Goal: Communication & Community: Answer question/provide support

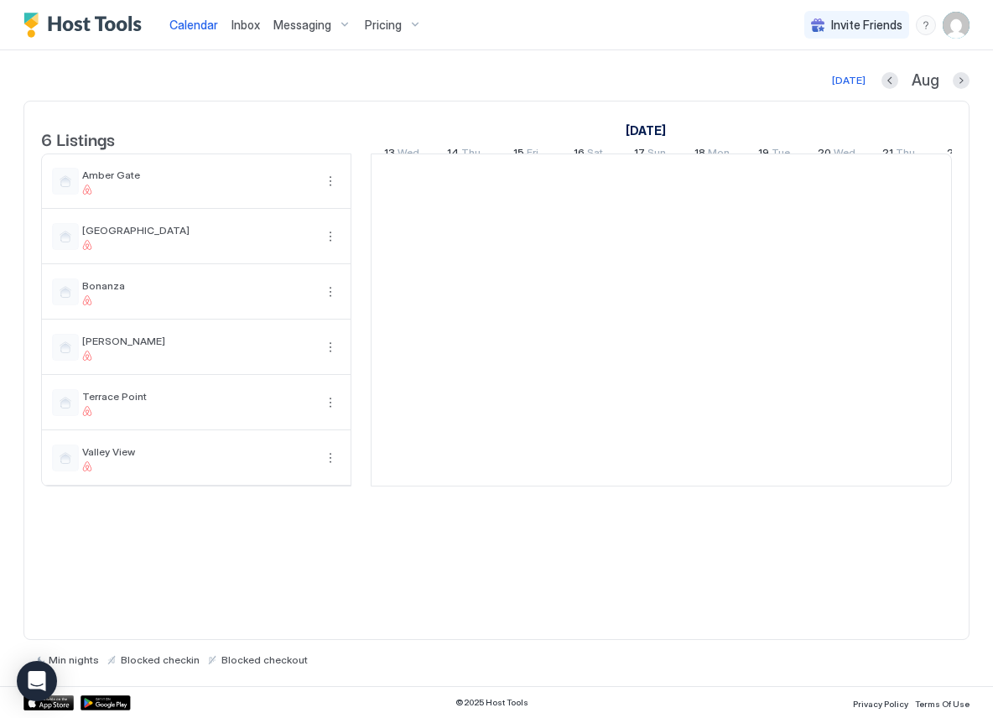
scroll to position [0, 932]
click at [240, 26] on span "Inbox" at bounding box center [246, 25] width 29 height 14
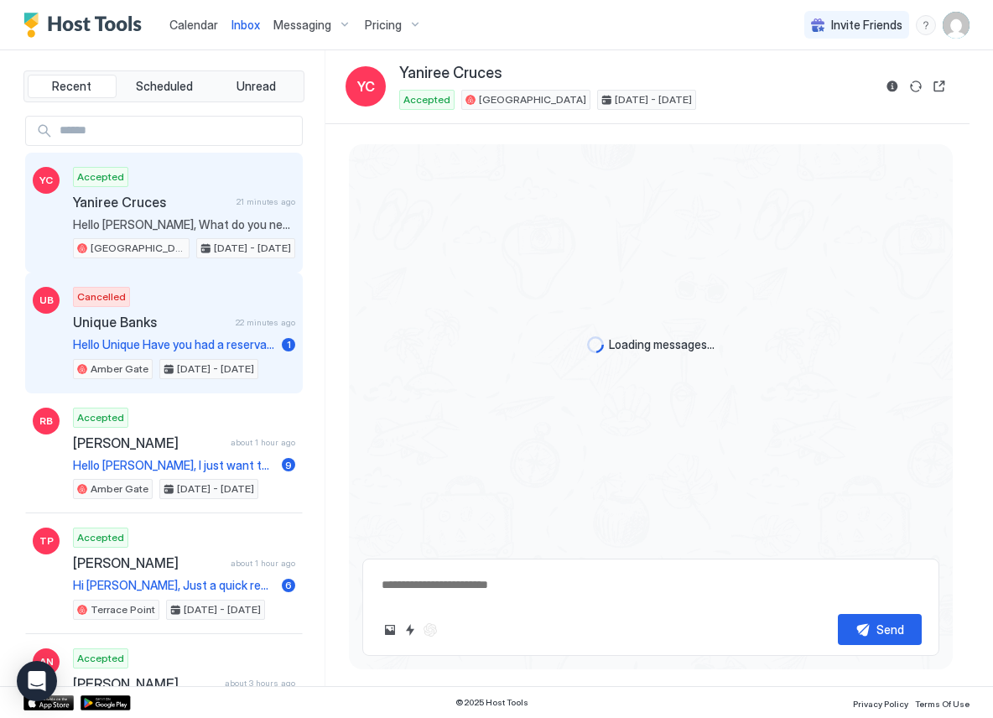
click at [188, 311] on div "Cancelled Unique Banks 22 minutes ago Hello Unique Have you had a reservation w…" at bounding box center [184, 333] width 222 height 92
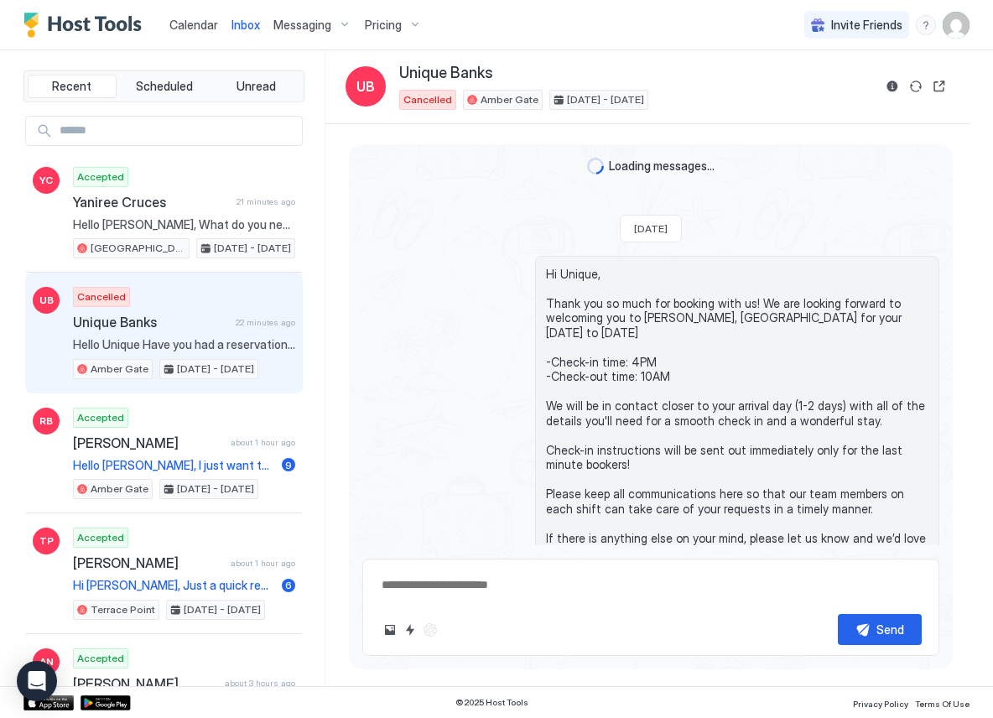
scroll to position [491, 0]
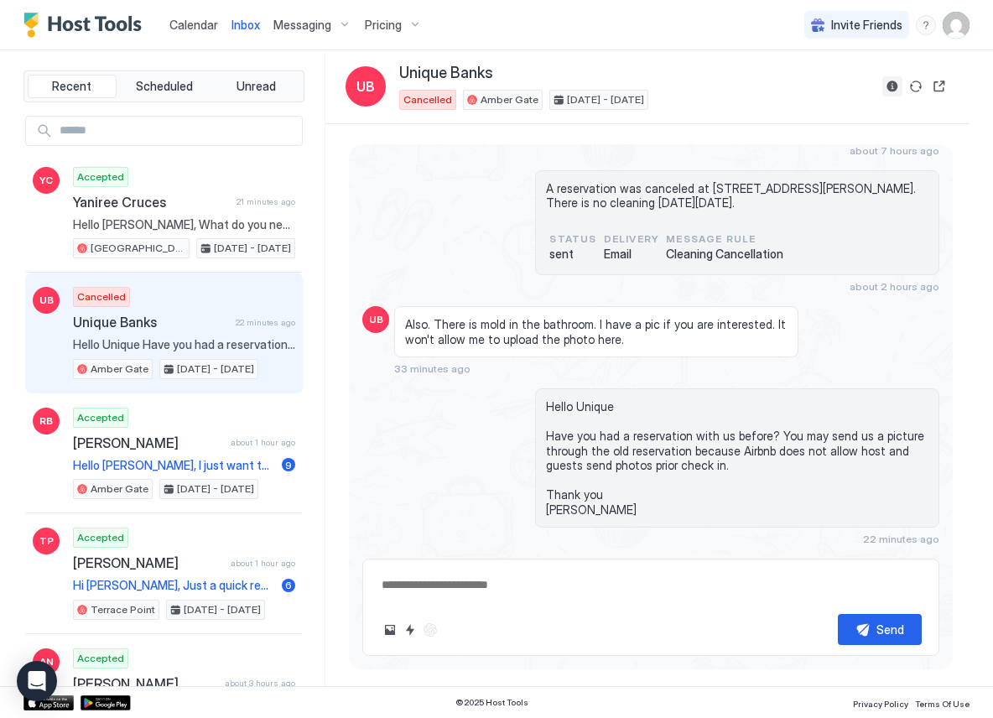
click at [893, 89] on button "Reservation information" at bounding box center [893, 86] width 20 height 20
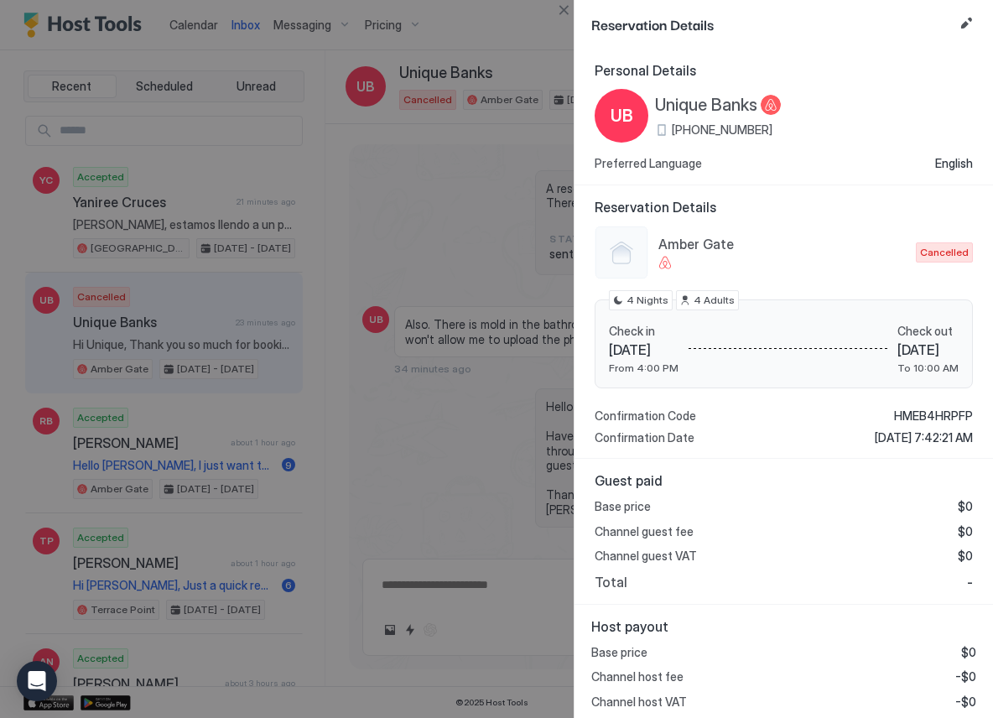
click at [452, 157] on div at bounding box center [496, 359] width 993 height 718
click at [514, 49] on div at bounding box center [496, 359] width 993 height 718
click at [387, 206] on div at bounding box center [496, 359] width 993 height 718
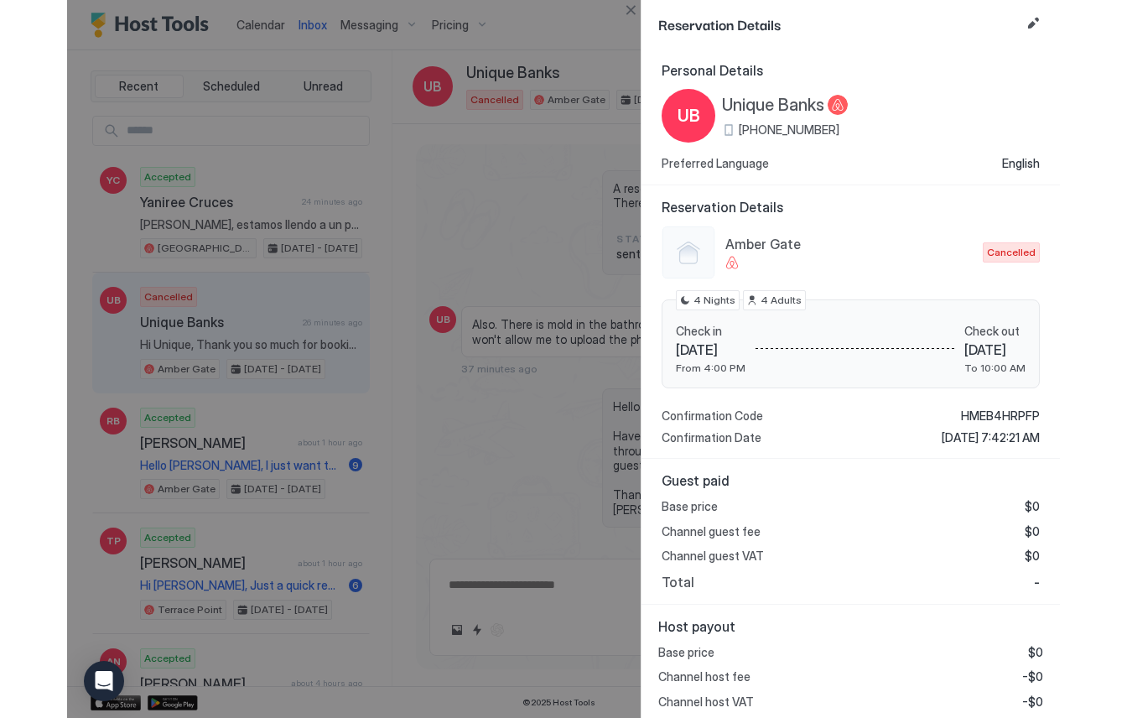
scroll to position [31, 0]
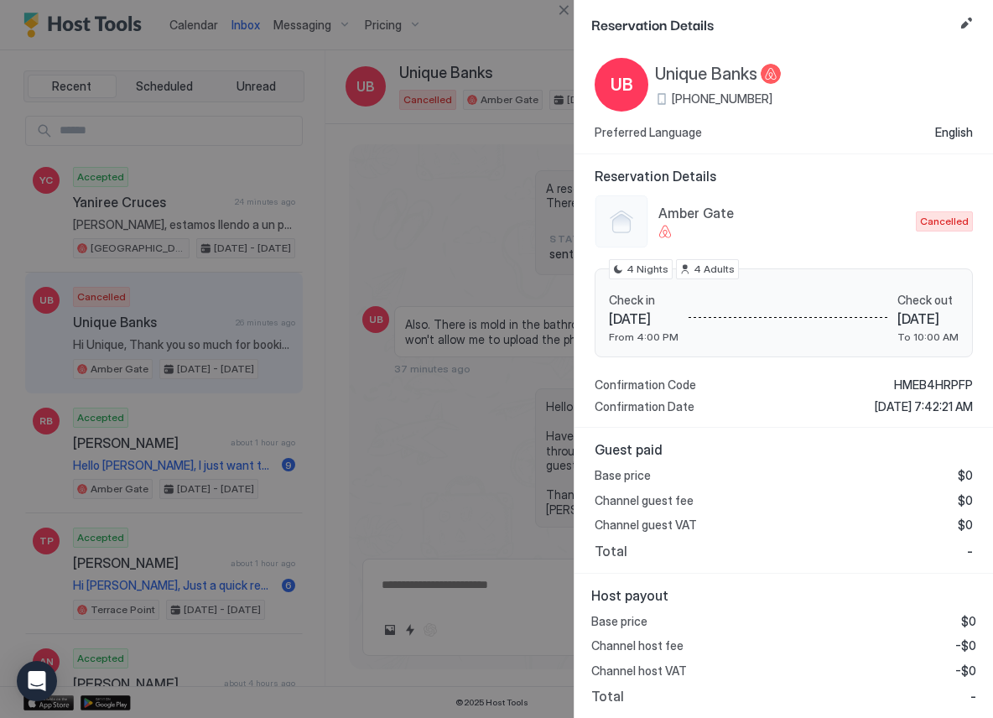
click at [634, 90] on div "UB" at bounding box center [622, 85] width 54 height 54
click at [690, 101] on span "[PHONE_NUMBER]" at bounding box center [722, 98] width 101 height 15
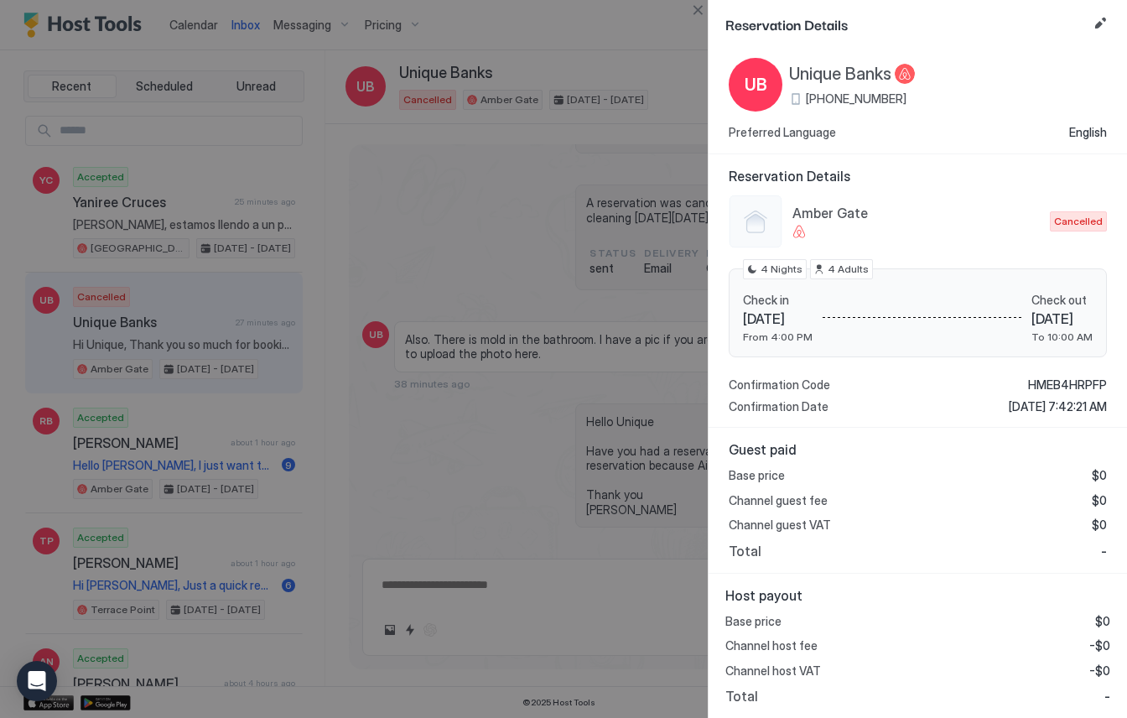
scroll to position [432, 0]
click at [992, 174] on span "Reservation Details" at bounding box center [918, 176] width 378 height 17
type textarea "*"
